Goal: Navigation & Orientation: Find specific page/section

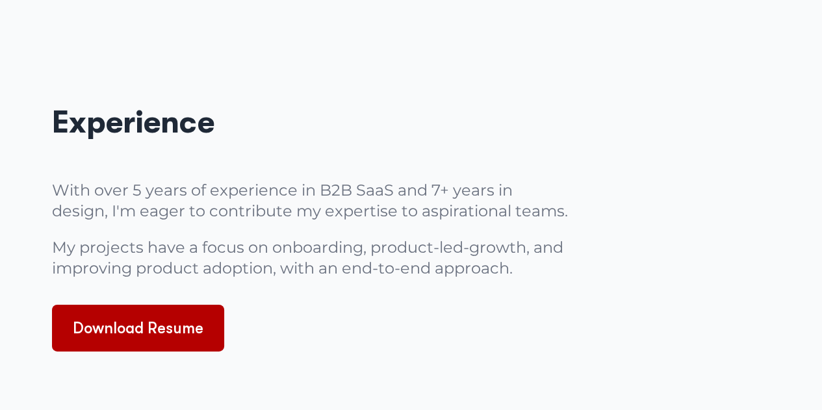
scroll to position [2015, 0]
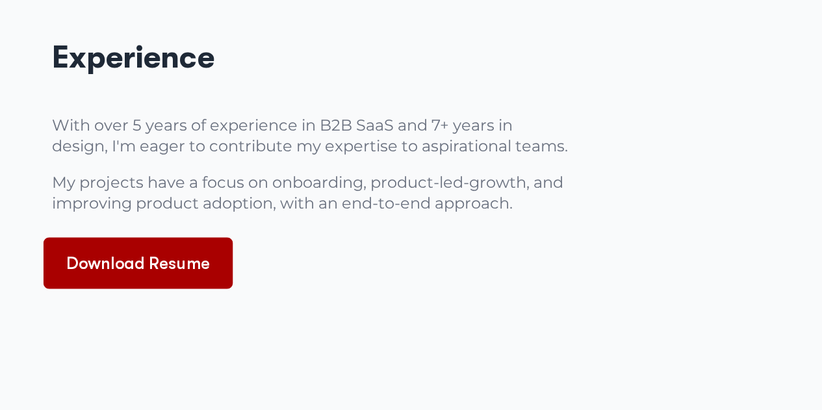
click at [166, 276] on link "Download Resume" at bounding box center [139, 262] width 190 height 51
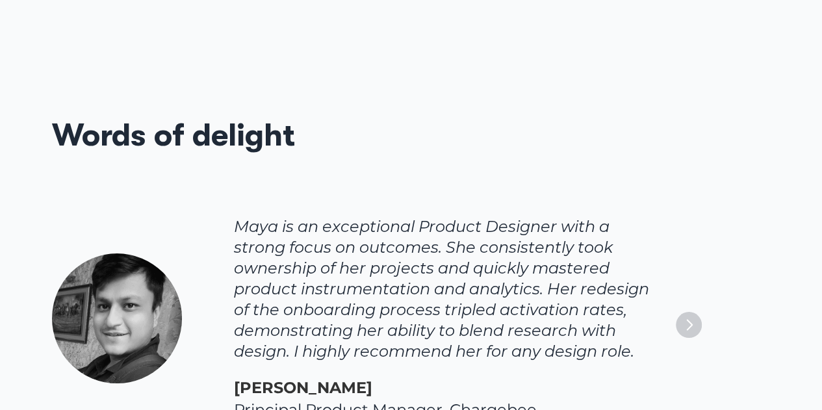
scroll to position [2405, 0]
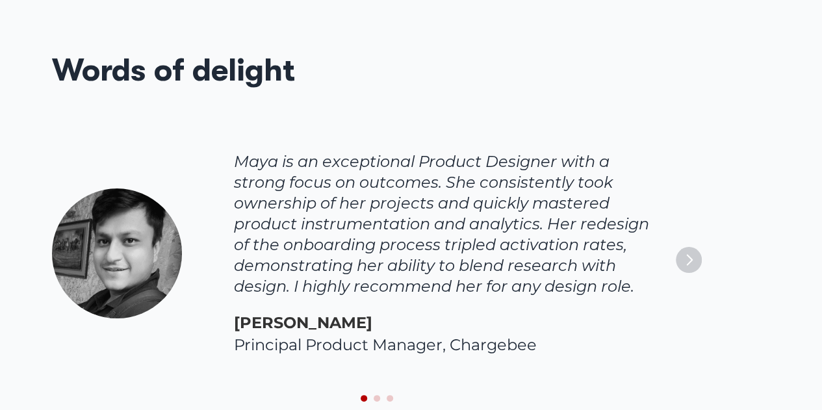
click at [677, 261] on img "Next" at bounding box center [689, 260] width 26 height 26
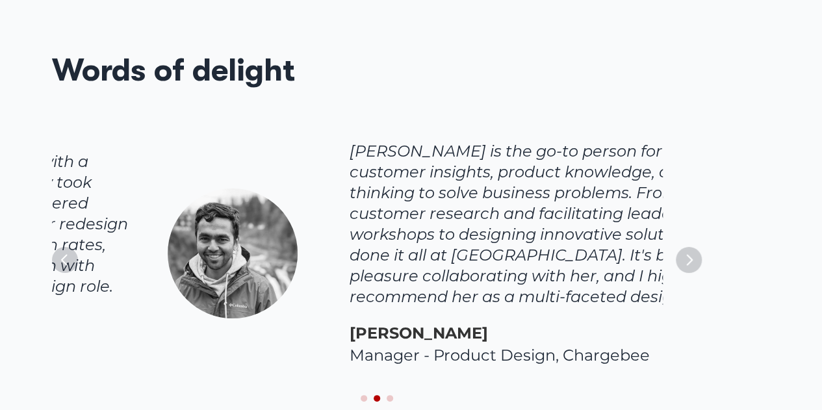
scroll to position [0, 637]
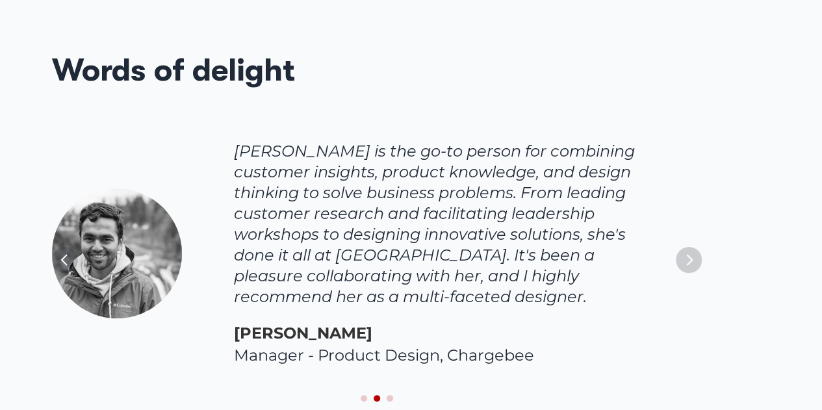
click at [677, 261] on img "Next" at bounding box center [689, 260] width 26 height 26
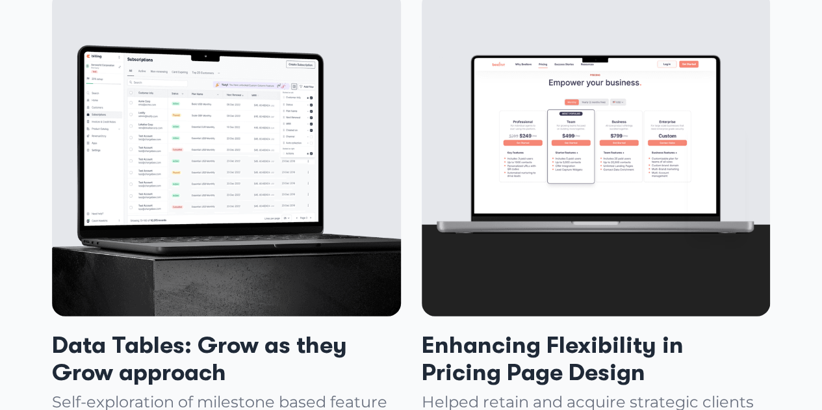
scroll to position [1569, 0]
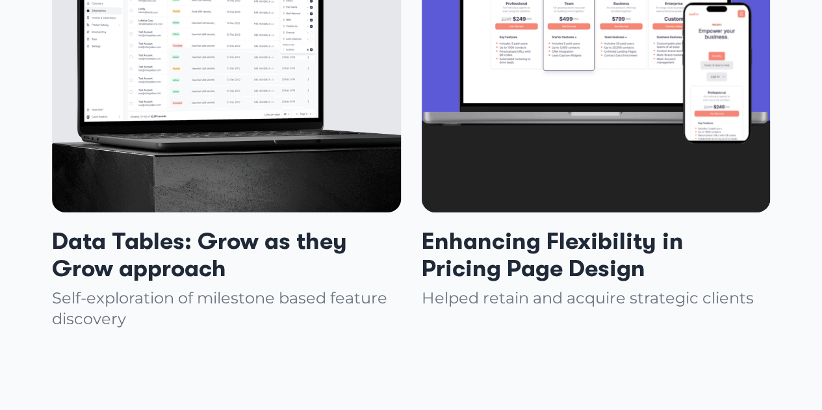
click at [589, 138] on div at bounding box center [600, 173] width 357 height 105
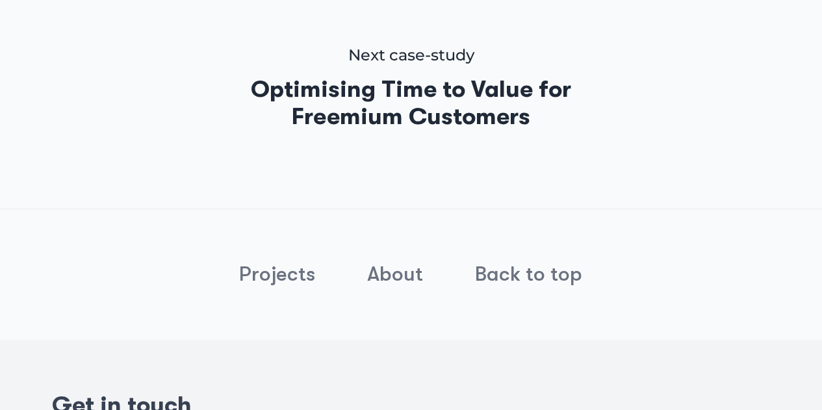
scroll to position [2809, 0]
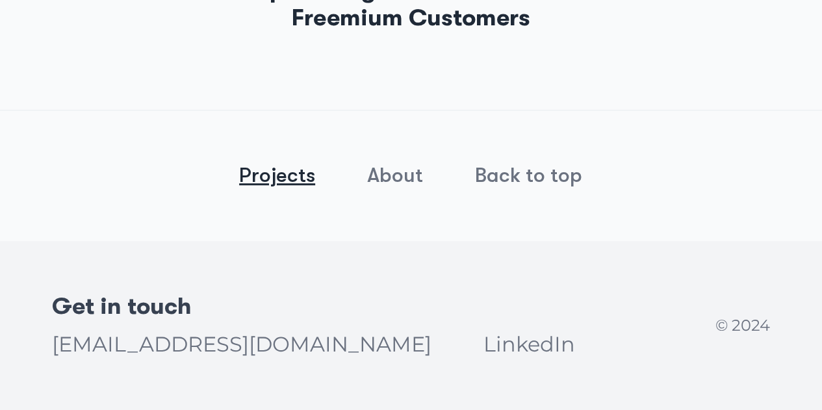
click at [300, 175] on link "Projects" at bounding box center [277, 175] width 76 height 24
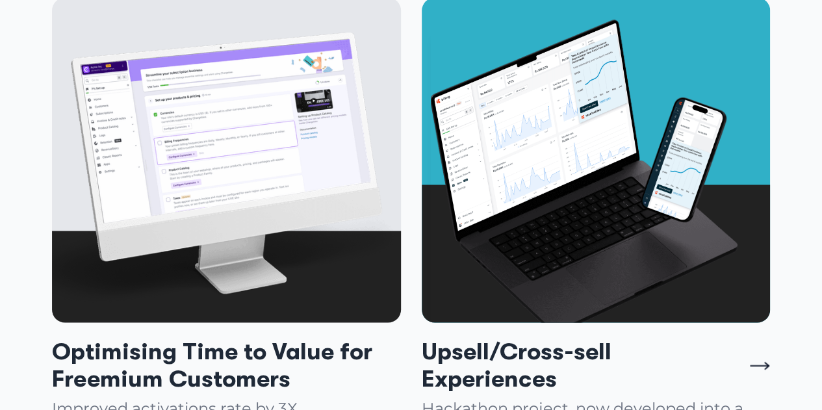
scroll to position [1017, 0]
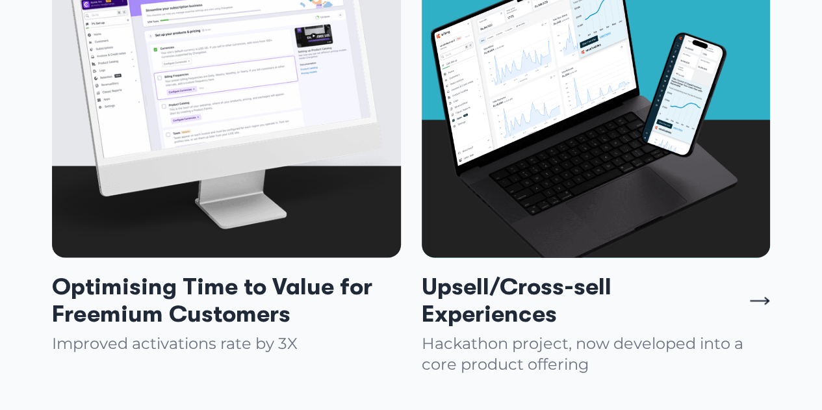
click at [665, 186] on img at bounding box center [584, 112] width 307 height 315
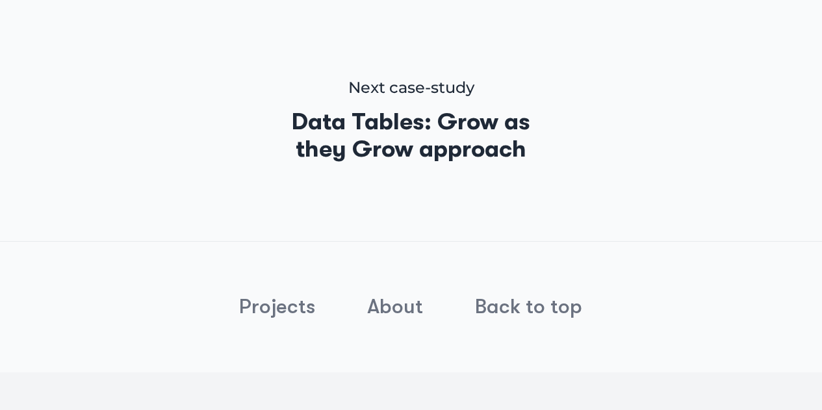
scroll to position [4177, 0]
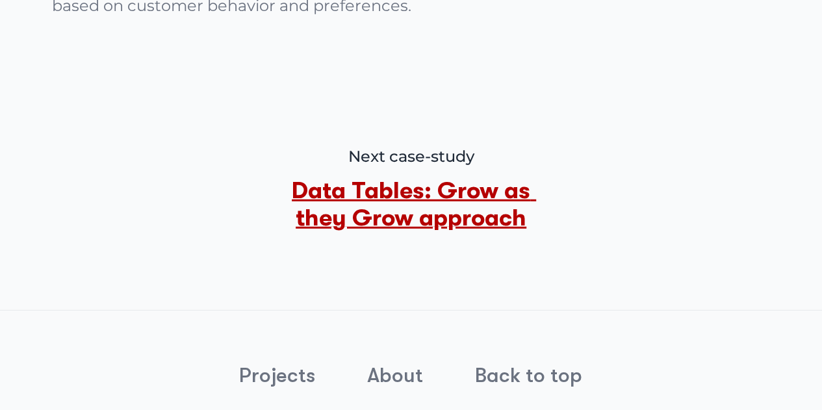
click at [456, 177] on link "Data Tables: Grow as they Grow approach" at bounding box center [414, 204] width 244 height 54
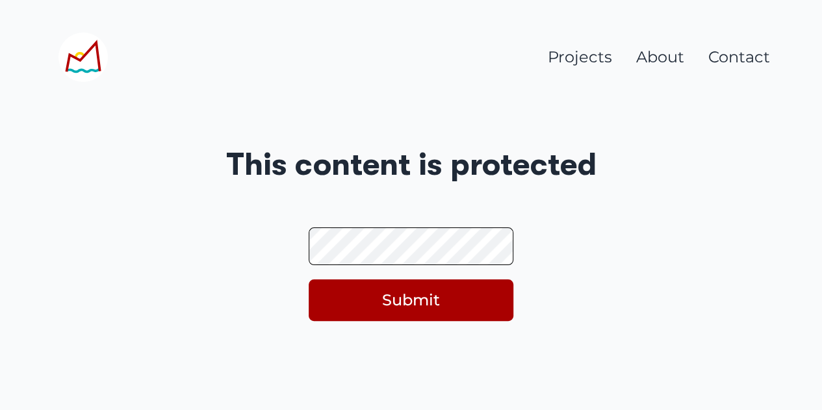
click at [422, 291] on button "Submit" at bounding box center [411, 300] width 205 height 42
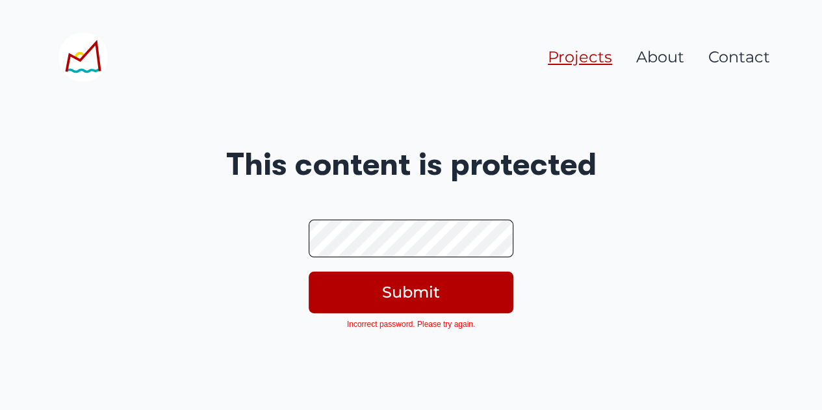
click at [586, 66] on link "Projects" at bounding box center [580, 56] width 64 height 19
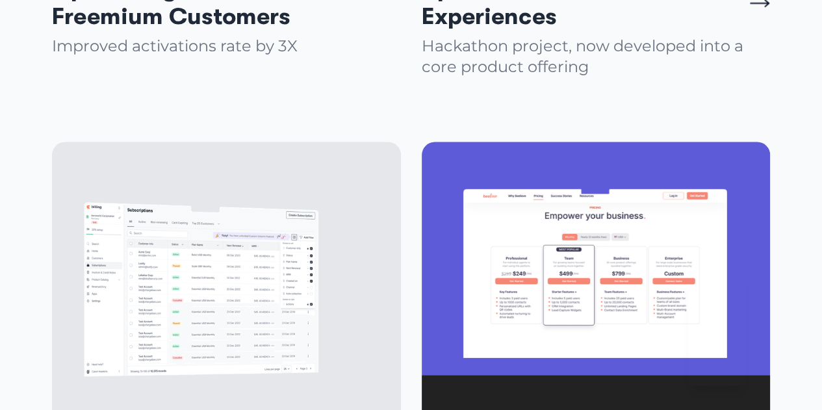
scroll to position [1342, 0]
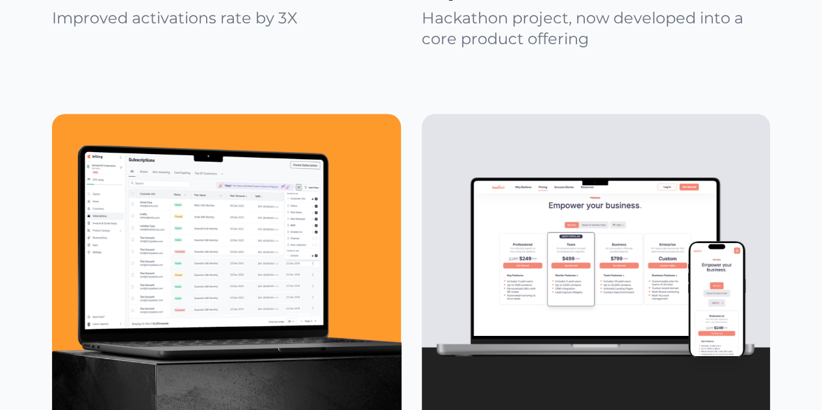
click at [214, 218] on img at bounding box center [204, 240] width 240 height 179
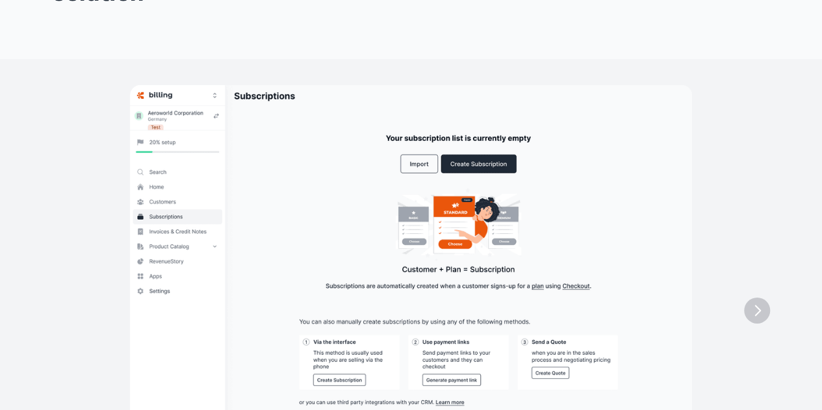
scroll to position [2080, 0]
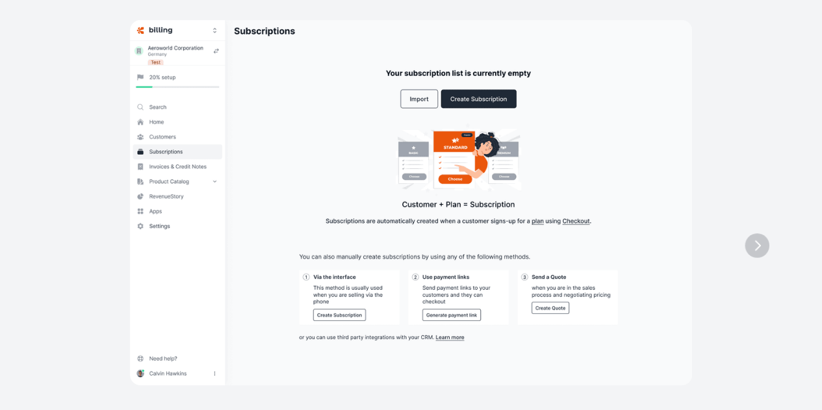
click at [759, 245] on img "Next" at bounding box center [757, 245] width 24 height 24
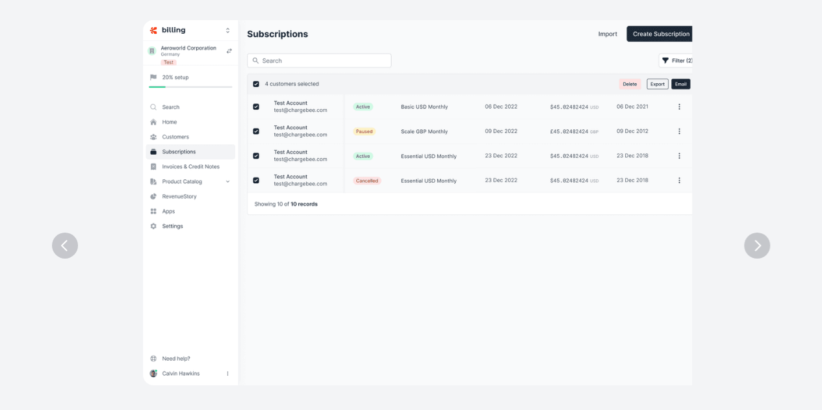
scroll to position [0, 587]
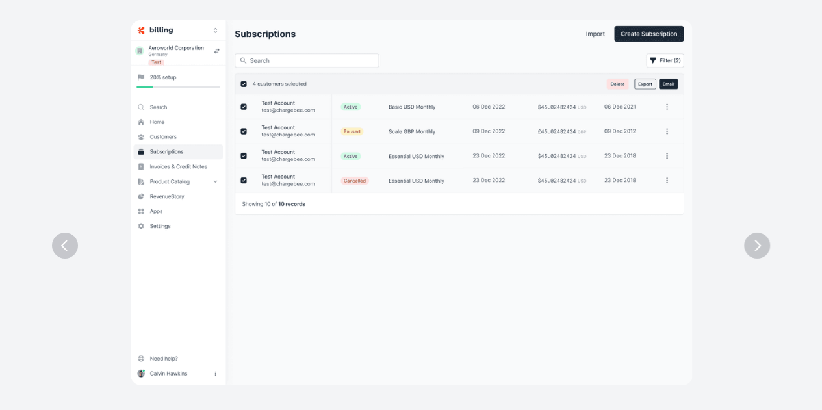
click at [759, 245] on img "Next" at bounding box center [757, 246] width 26 height 26
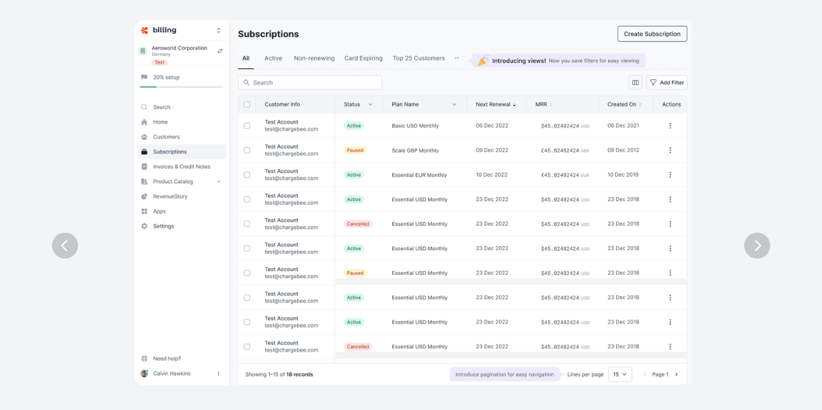
scroll to position [0, 1176]
click at [759, 245] on img "Next" at bounding box center [756, 245] width 23 height 23
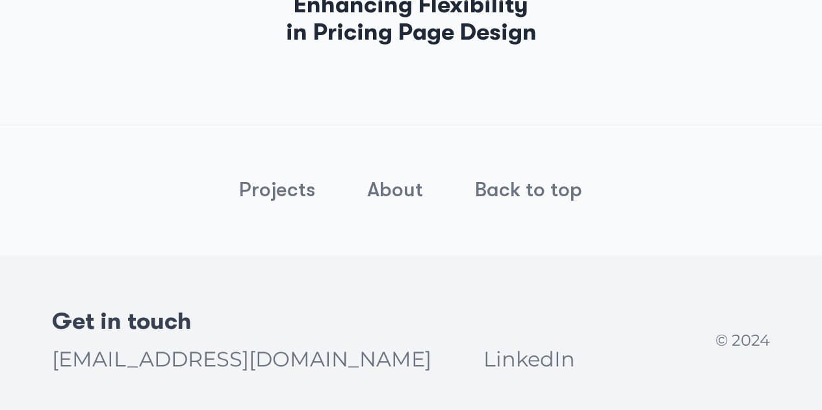
scroll to position [3379, 0]
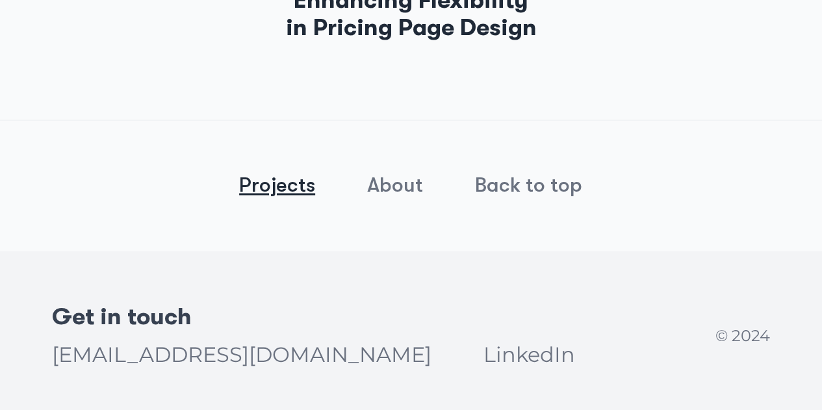
click at [283, 190] on link "Projects" at bounding box center [277, 185] width 76 height 24
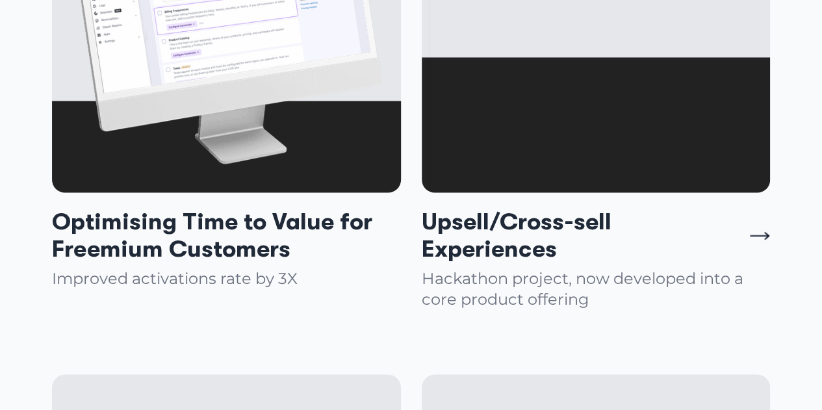
scroll to position [1407, 0]
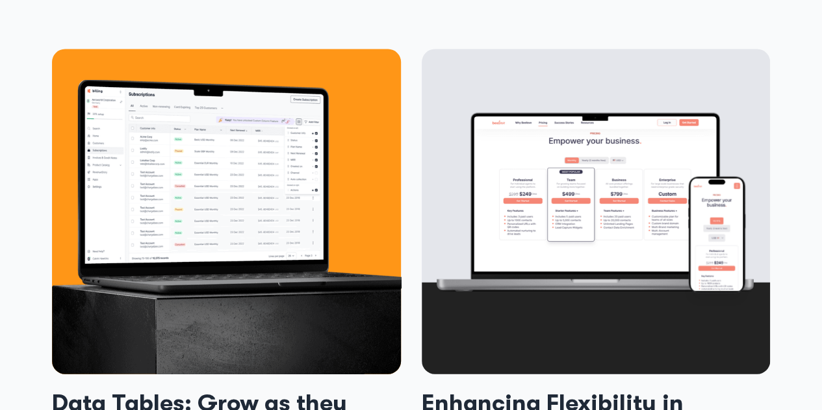
click at [170, 226] on img at bounding box center [204, 174] width 240 height 179
